Goal: Task Accomplishment & Management: Manage account settings

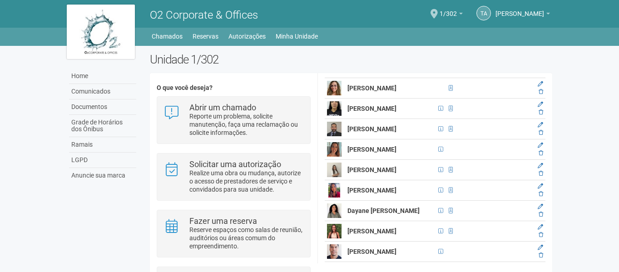
scroll to position [227, 0]
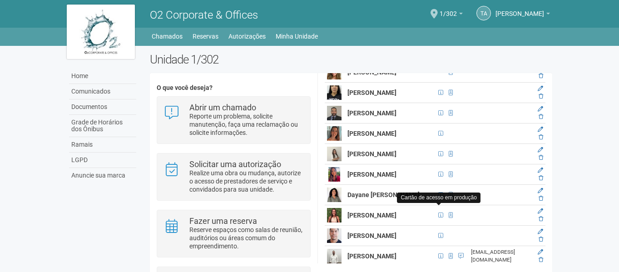
click at [449, 198] on span at bounding box center [451, 194] width 4 height 5
click at [570, 135] on body "Aguarde... O2 Corporate & Offices TA [PERSON_NAME] [PERSON_NAME] [PERSON_NAME][…" at bounding box center [309, 136] width 619 height 272
click at [487, 203] on td at bounding box center [501, 195] width 65 height 20
click at [501, 203] on td at bounding box center [501, 195] width 65 height 20
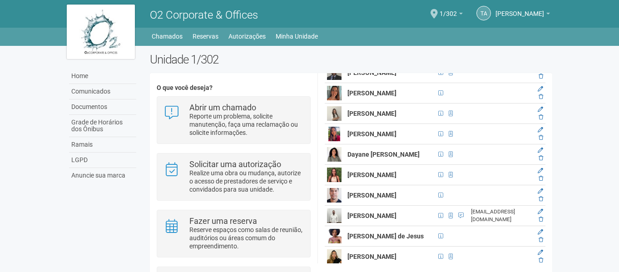
scroll to position [273, 0]
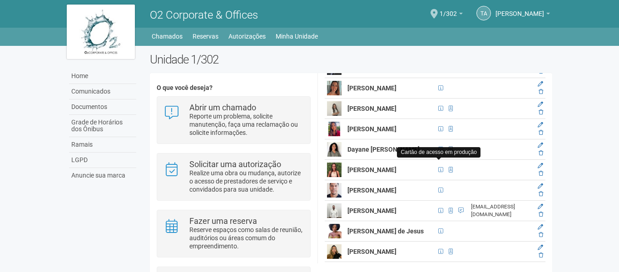
click at [449, 152] on span at bounding box center [451, 149] width 4 height 5
click at [540, 87] on icon at bounding box center [540, 83] width 5 height 5
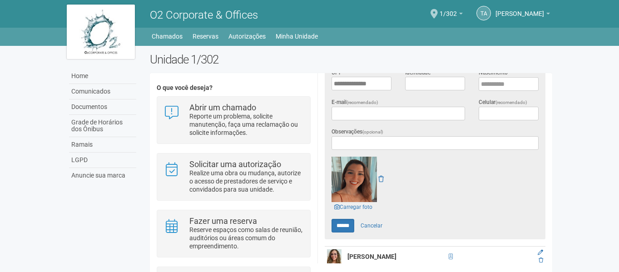
scroll to position [302, 0]
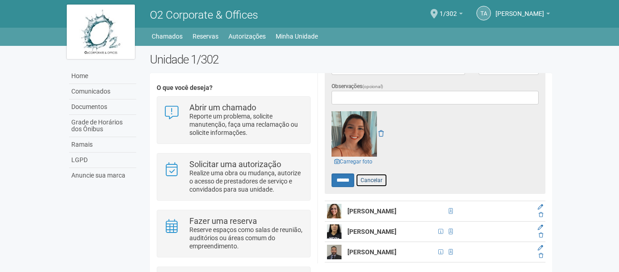
click at [379, 180] on link "Cancelar" at bounding box center [372, 181] width 32 height 14
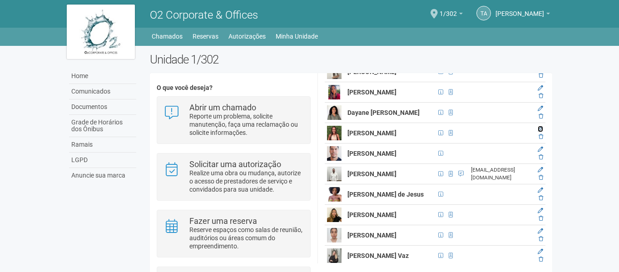
click at [540, 132] on icon at bounding box center [540, 128] width 5 height 5
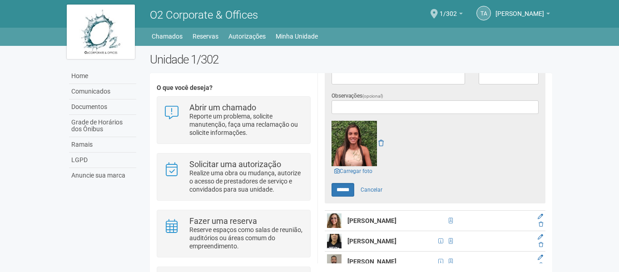
scroll to position [302, 0]
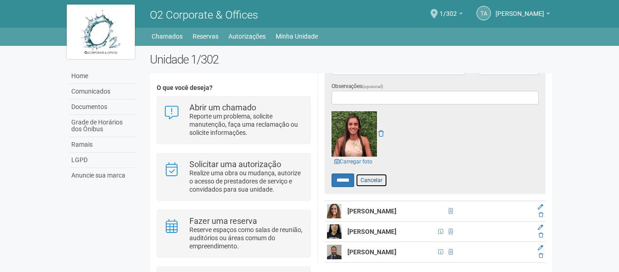
click at [370, 178] on link "Cancelar" at bounding box center [372, 181] width 32 height 14
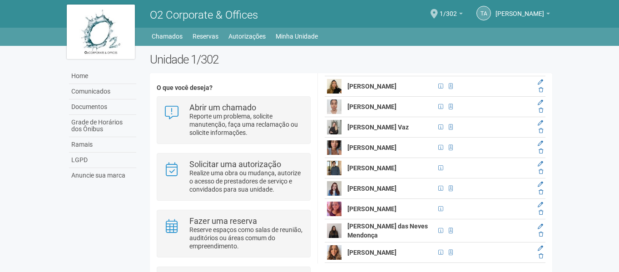
scroll to position [483, 0]
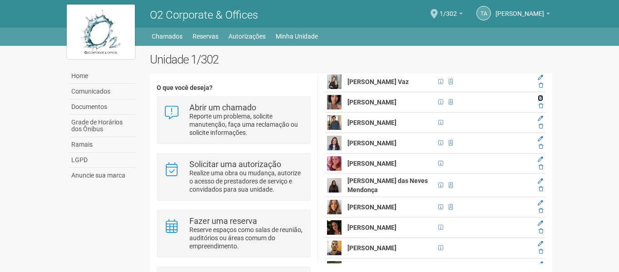
click at [541, 101] on icon at bounding box center [540, 97] width 5 height 5
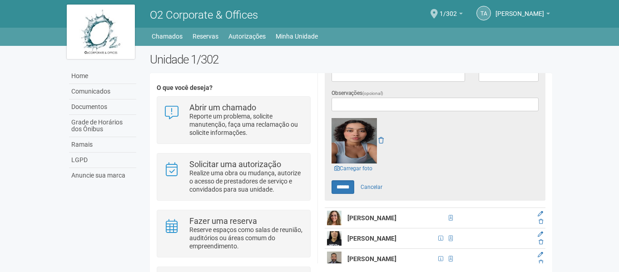
scroll to position [302, 0]
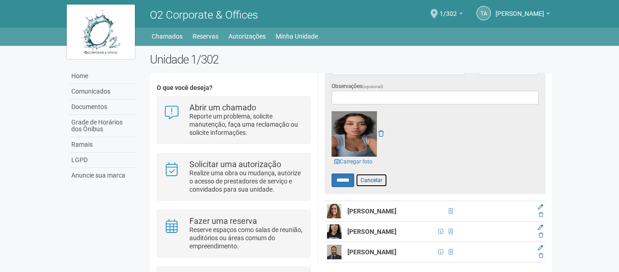
click at [373, 175] on link "Cancelar" at bounding box center [372, 181] width 32 height 14
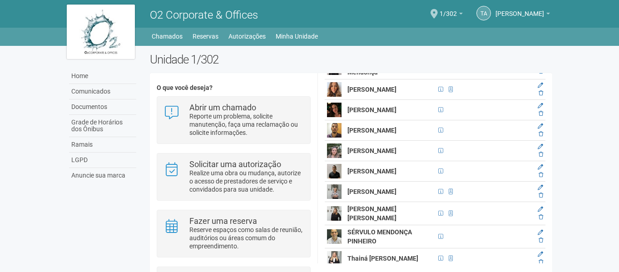
scroll to position [599, 0]
